Goal: Find specific page/section: Find specific page/section

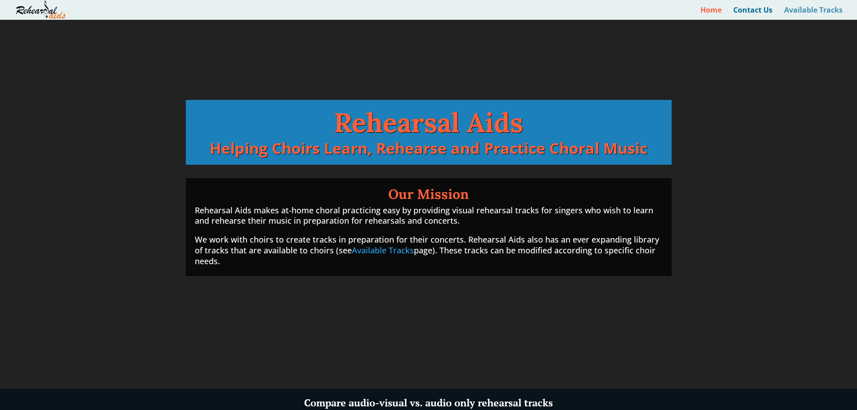
click at [814, 10] on link "Available Tracks" at bounding box center [813, 13] width 58 height 13
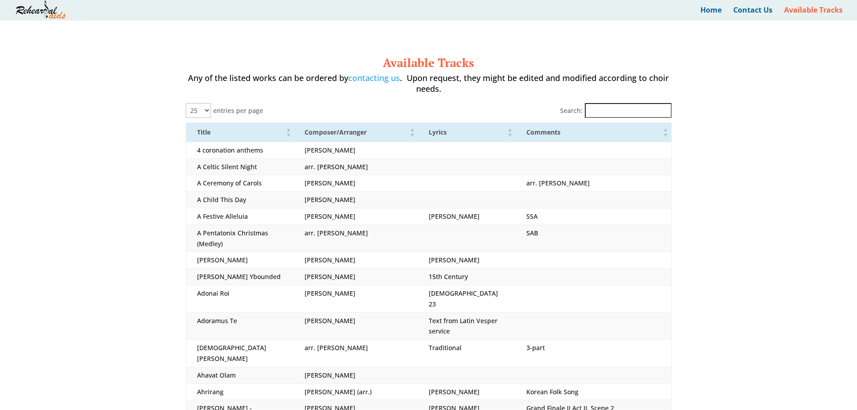
select select "25"
click at [642, 110] on input "Search:" at bounding box center [628, 110] width 87 height 15
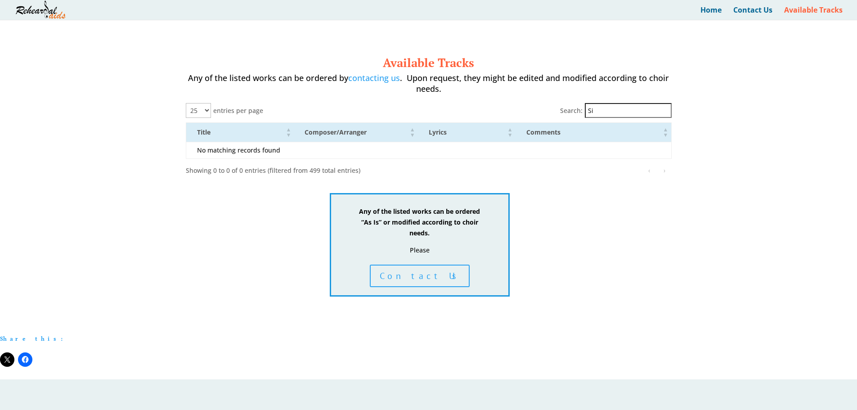
type input "S"
type input "g"
